Goal: Task Accomplishment & Management: Complete application form

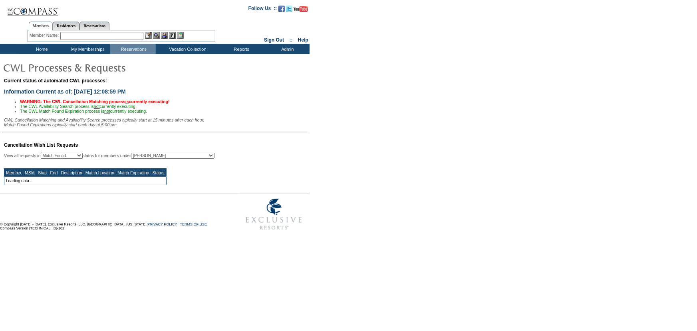
select select "50"
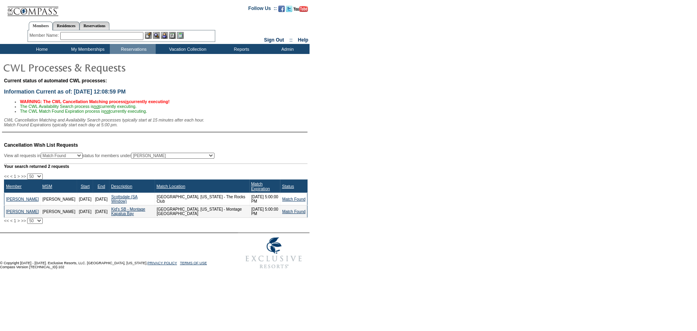
click at [413, 102] on div "Current status of automated CWL processes: Information Current as of: 9/30/2025…" at bounding box center [348, 105] width 697 height 58
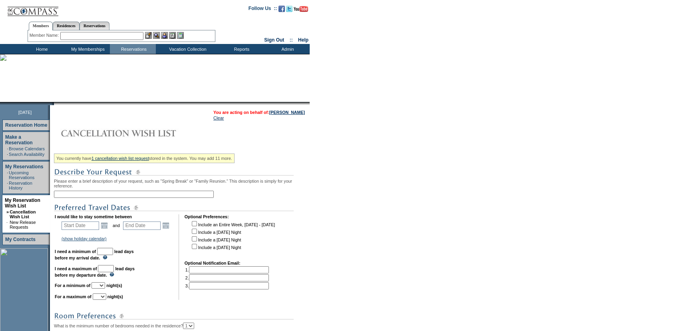
click at [153, 197] on input "text" at bounding box center [134, 194] width 160 height 7
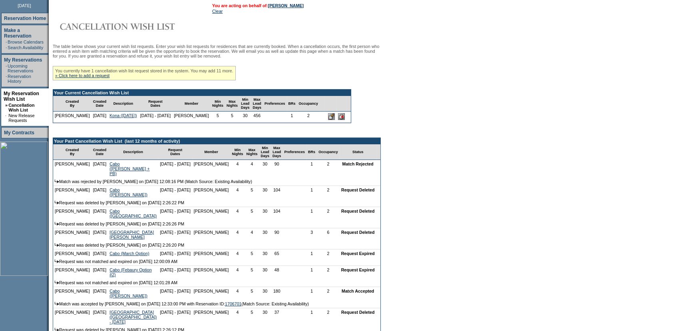
scroll to position [108, 0]
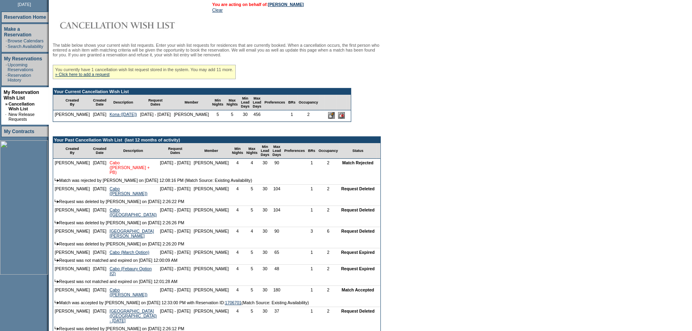
click at [109, 175] on link "Cabo (Esperanza + PB)" at bounding box center [129, 167] width 40 height 14
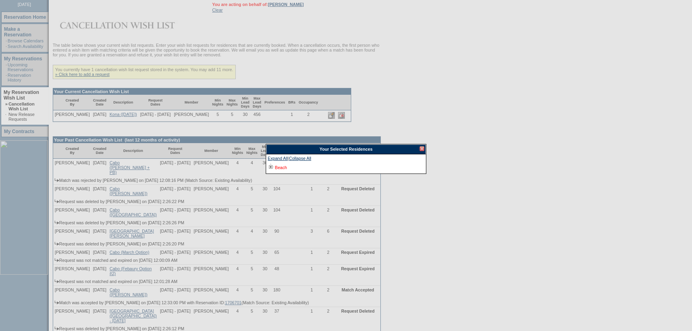
click at [279, 169] on link "Beach" at bounding box center [281, 167] width 12 height 5
click at [310, 176] on link "Los Cabos, Mexico - Esperanza" at bounding box center [350, 176] width 139 height 5
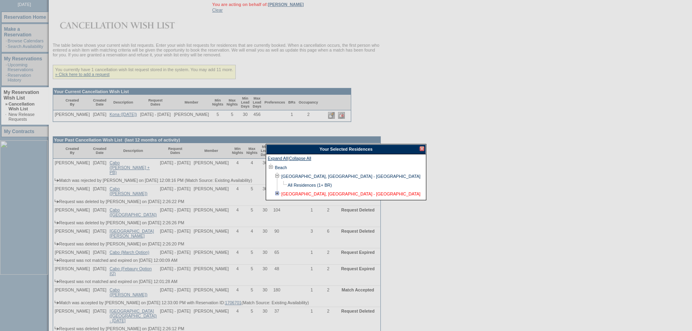
click at [342, 193] on link "Los Cabos, Mexico - Punta Ballena" at bounding box center [350, 193] width 139 height 5
click at [422, 147] on div at bounding box center [422, 148] width 5 height 5
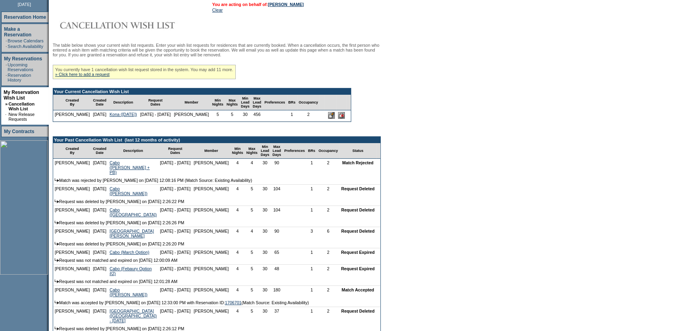
click at [430, 139] on form "Follow Us ::" at bounding box center [346, 184] width 692 height 585
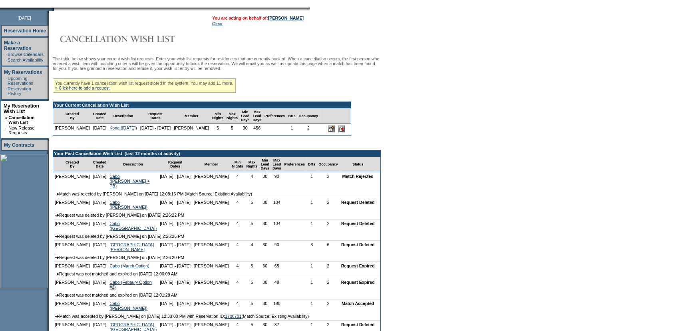
scroll to position [72, 0]
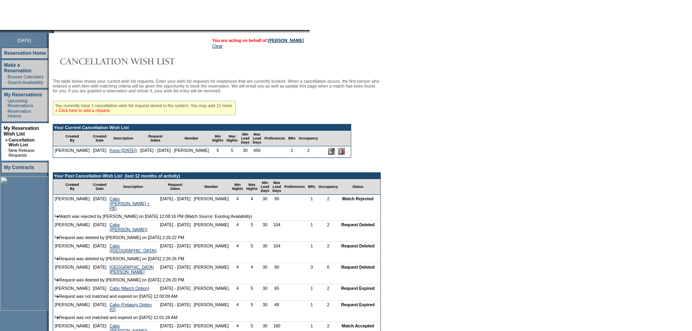
click at [109, 111] on link "» Click here to add a request" at bounding box center [82, 110] width 54 height 5
